Goal: Task Accomplishment & Management: Use online tool/utility

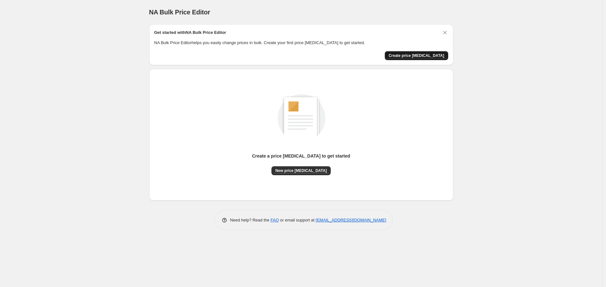
click at [435, 51] on button "Create price [MEDICAL_DATA]" at bounding box center [416, 55] width 63 height 9
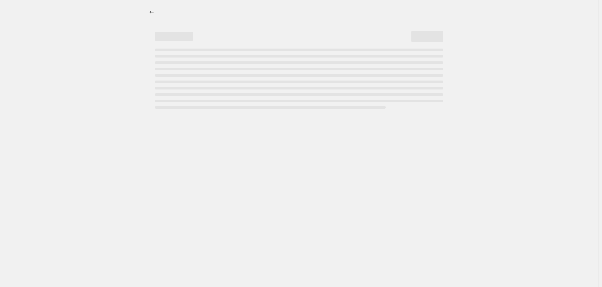
select select "percentage"
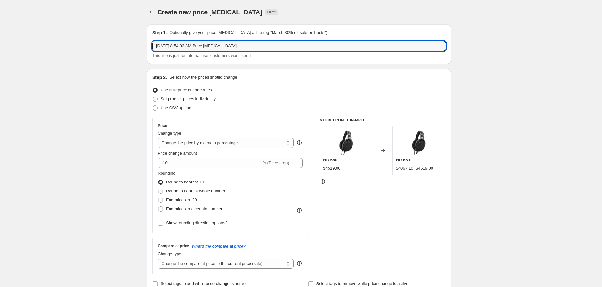
drag, startPoint x: 244, startPoint y: 45, endPoint x: 130, endPoint y: 40, distance: 115.0
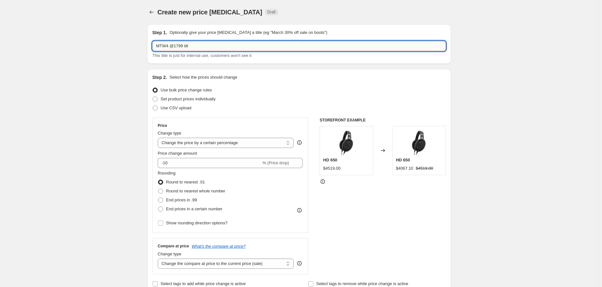
drag, startPoint x: 200, startPoint y: 47, endPoint x: 186, endPoint y: 47, distance: 14.4
click at [186, 47] on input "MTW4 @1799 till" at bounding box center [299, 46] width 294 height 10
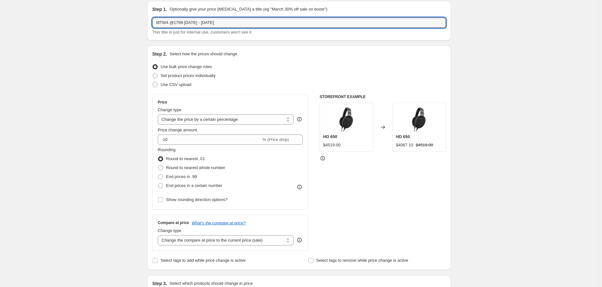
scroll to position [36, 0]
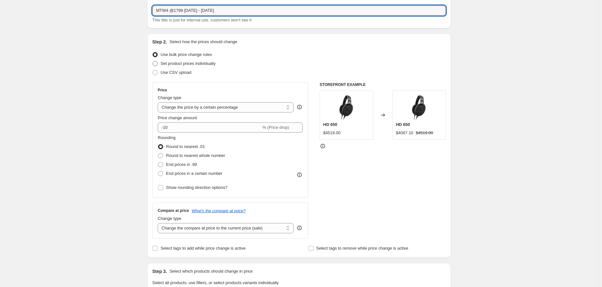
type input "MTW4 @1799 8 sep - 4 oct"
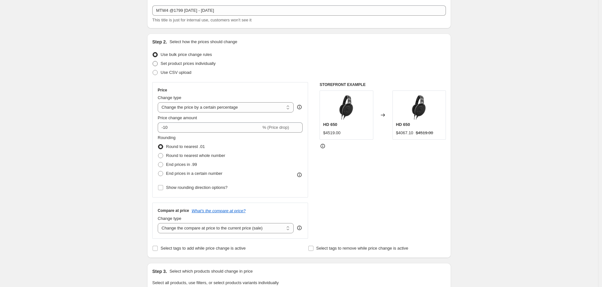
click at [179, 63] on span "Set product prices individually" at bounding box center [188, 63] width 55 height 5
click at [153, 61] on input "Set product prices individually" at bounding box center [153, 61] width 0 height 0
radio input "true"
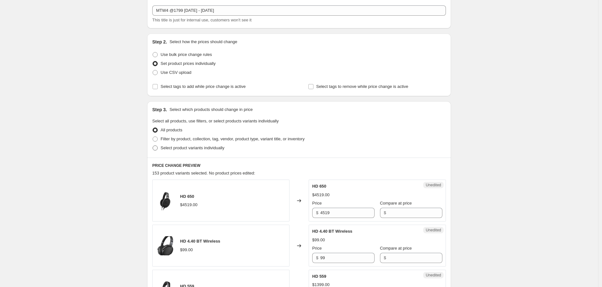
click at [173, 147] on span "Select product variants individually" at bounding box center [193, 148] width 64 height 5
click at [153, 146] on input "Select product variants individually" at bounding box center [153, 146] width 0 height 0
radio input "true"
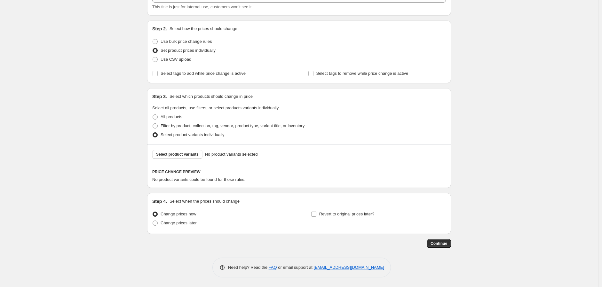
scroll to position [48, 0]
click at [184, 155] on span "Select product variants" at bounding box center [177, 154] width 43 height 5
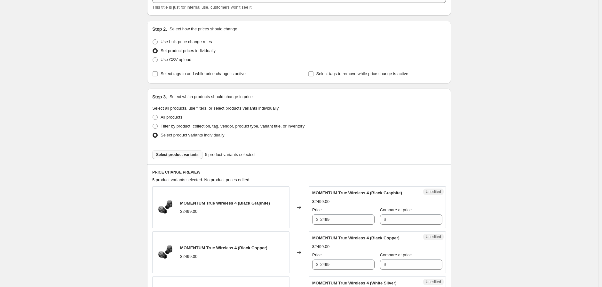
scroll to position [155, 0]
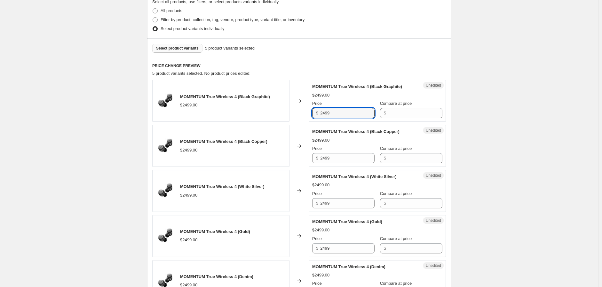
drag, startPoint x: 345, startPoint y: 111, endPoint x: 297, endPoint y: 110, distance: 48.3
click at [297, 110] on div "MOMENTUM True Wireless 4 (Black Graphite) $2499.00 Changed to Unedited MOMENTUM…" at bounding box center [299, 101] width 294 height 42
type input "2499"
click at [398, 116] on input "Compare at price" at bounding box center [415, 113] width 54 height 10
paste input "2499"
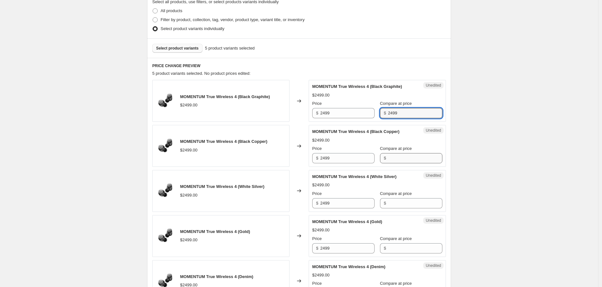
type input "2499"
click at [395, 160] on input "Compare at price" at bounding box center [415, 158] width 54 height 10
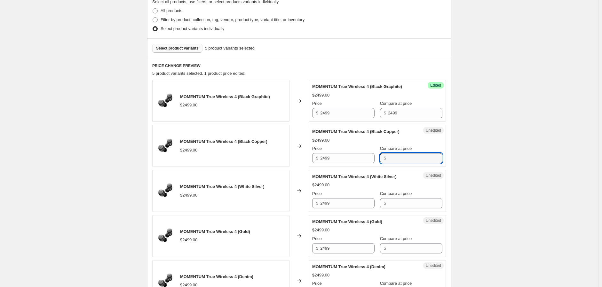
paste input "2499"
type input "2499"
drag, startPoint x: 390, startPoint y: 200, endPoint x: 393, endPoint y: 208, distance: 8.3
click at [390, 200] on input "Compare at price" at bounding box center [415, 203] width 54 height 10
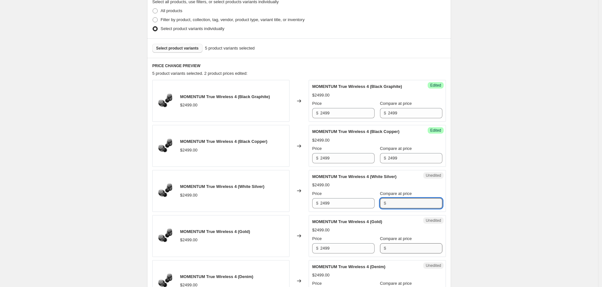
paste input "2499"
type input "2499"
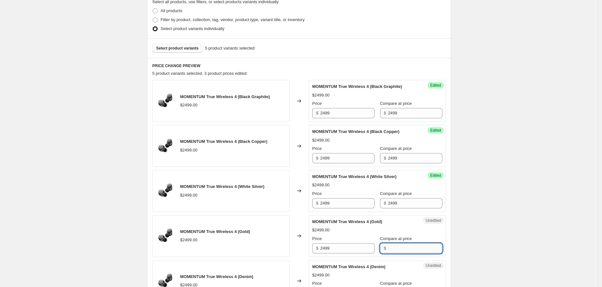
click at [388, 245] on input "Compare at price" at bounding box center [415, 248] width 54 height 10
paste input "2499"
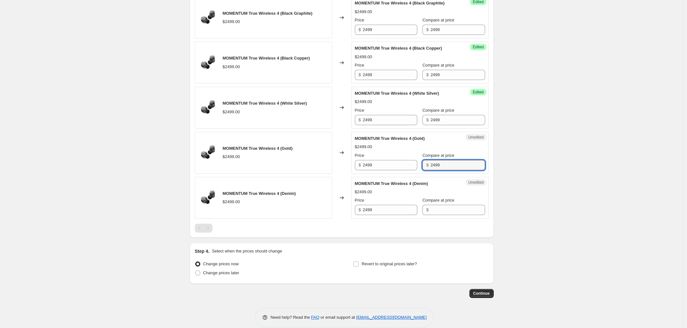
scroll to position [248, 0]
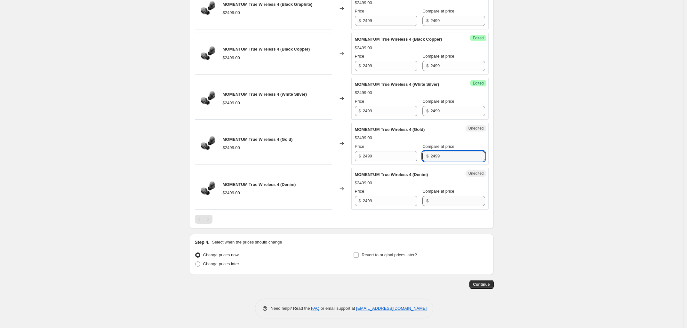
type input "2499"
click at [441, 202] on input "Compare at price" at bounding box center [457, 201] width 54 height 10
paste input "2499"
type input "2499"
drag, startPoint x: 600, startPoint y: 74, endPoint x: 599, endPoint y: 70, distance: 3.6
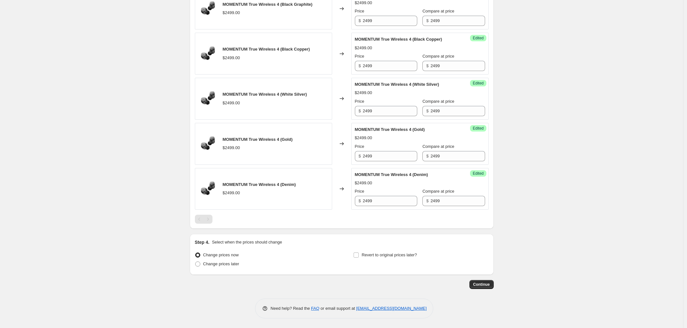
click at [599, 71] on div "Create new price change job. This page is ready Create new price change job Dra…" at bounding box center [341, 40] width 683 height 575
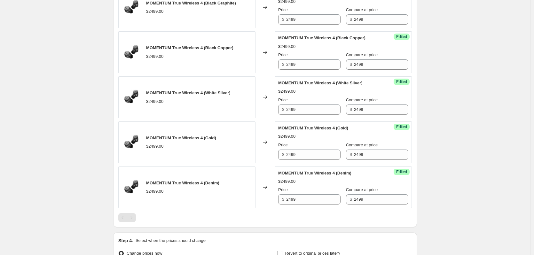
click at [438, 55] on div "Create new price change job. This page is ready Create new price change job Dra…" at bounding box center [265, 38] width 531 height 575
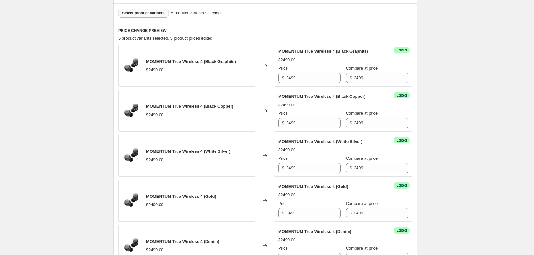
scroll to position [185, 0]
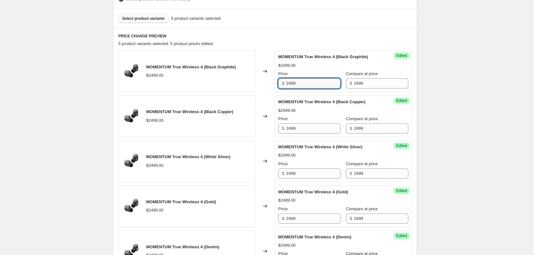
drag, startPoint x: 292, startPoint y: 84, endPoint x: 284, endPoint y: 83, distance: 8.0
click at [284, 83] on div "$ 2499" at bounding box center [309, 83] width 62 height 10
drag, startPoint x: 305, startPoint y: 85, endPoint x: 277, endPoint y: 83, distance: 28.3
click at [277, 83] on div "Success Edited MOMENTUM True Wireless 4 (Black Graphite) $2499.00 Price $ 1799 …" at bounding box center [343, 71] width 137 height 42
type input "1799"
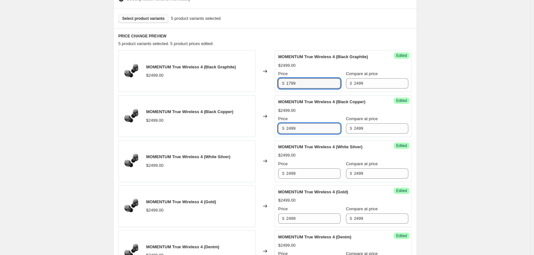
click at [298, 125] on input "2499" at bounding box center [313, 129] width 54 height 10
paste input "17"
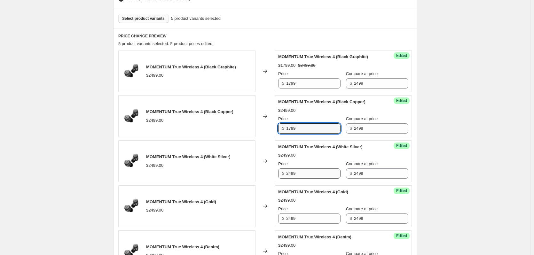
type input "1799"
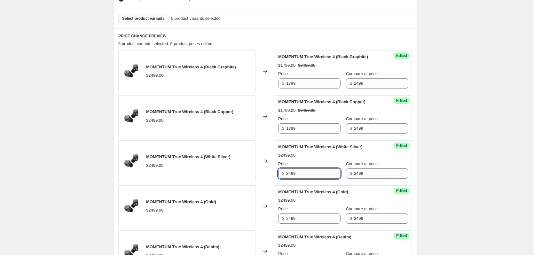
click at [303, 172] on input "2499" at bounding box center [313, 174] width 54 height 10
paste input "17"
type input "1799"
click at [303, 214] on div "Price $ 2499" at bounding box center [309, 215] width 62 height 18
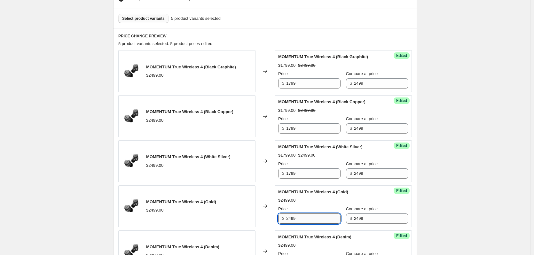
click at [302, 217] on input "2499" at bounding box center [313, 219] width 54 height 10
paste input "17"
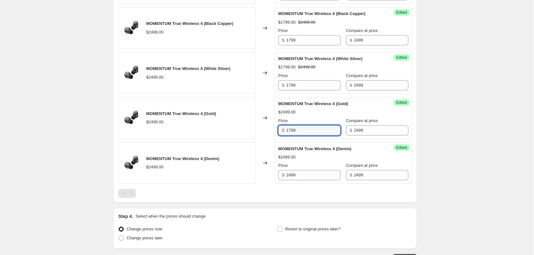
scroll to position [281, 0]
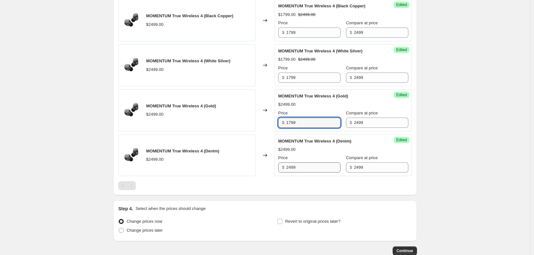
type input "1799"
click at [307, 169] on input "2499" at bounding box center [313, 168] width 54 height 10
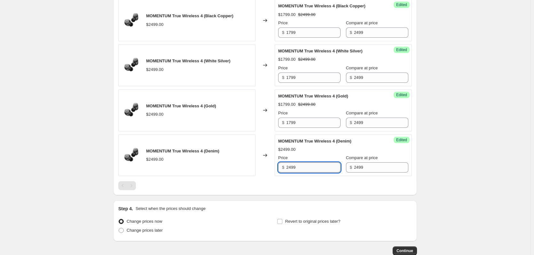
click at [307, 169] on input "2499" at bounding box center [313, 168] width 54 height 10
paste input "17"
type input "1799"
click at [283, 221] on input "Revert to original prices later?" at bounding box center [279, 221] width 5 height 5
checkbox input "true"
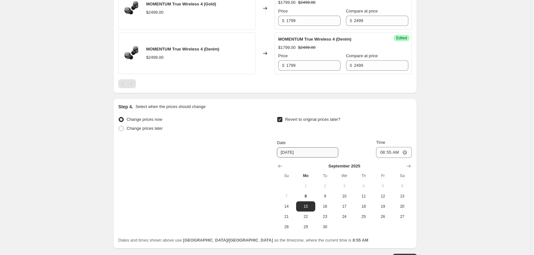
scroll to position [409, 0]
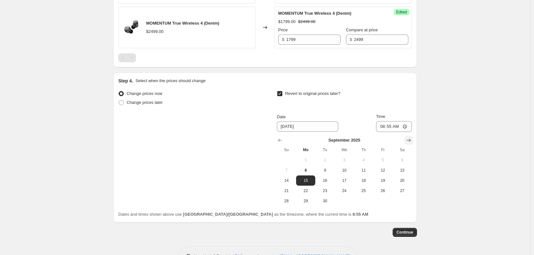
click at [408, 140] on icon "Show next month, October 2025" at bounding box center [409, 140] width 6 height 6
click at [407, 157] on button "4" at bounding box center [402, 160] width 19 height 10
type input "10/4/2025"
click at [408, 125] on input "08:55" at bounding box center [394, 126] width 36 height 11
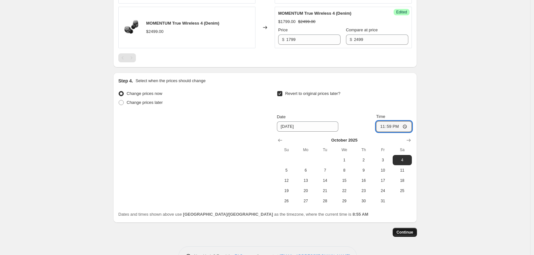
type input "23:59"
click at [408, 232] on span "Continue" at bounding box center [405, 232] width 17 height 5
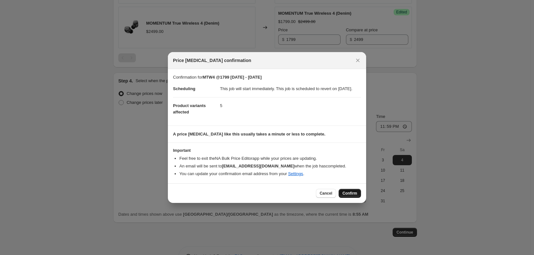
click at [348, 196] on span "Confirm" at bounding box center [350, 193] width 15 height 5
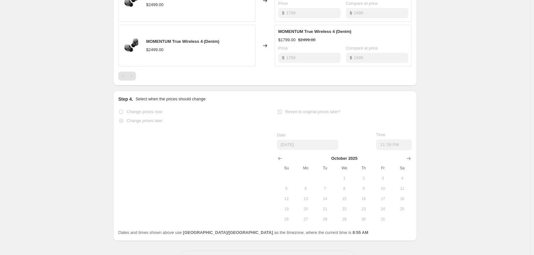
scroll to position [483, 0]
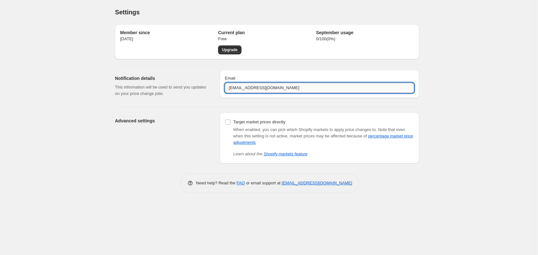
click at [253, 90] on input "chb-hk-online@sonova.com" at bounding box center [319, 88] width 189 height 10
drag, startPoint x: 254, startPoint y: 88, endPoint x: 188, endPoint y: 88, distance: 65.9
click at [188, 88] on div "Notification details This information will be used to send you updates on your …" at bounding box center [264, 83] width 309 height 37
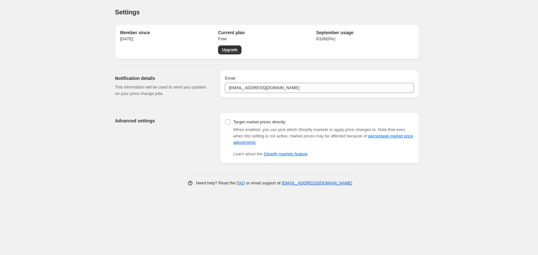
click at [508, 53] on div "Settings. This page is ready Settings Member since Sep 8, 2025 Current plan Fre…" at bounding box center [267, 127] width 534 height 255
